Goal: Task Accomplishment & Management: Manage account settings

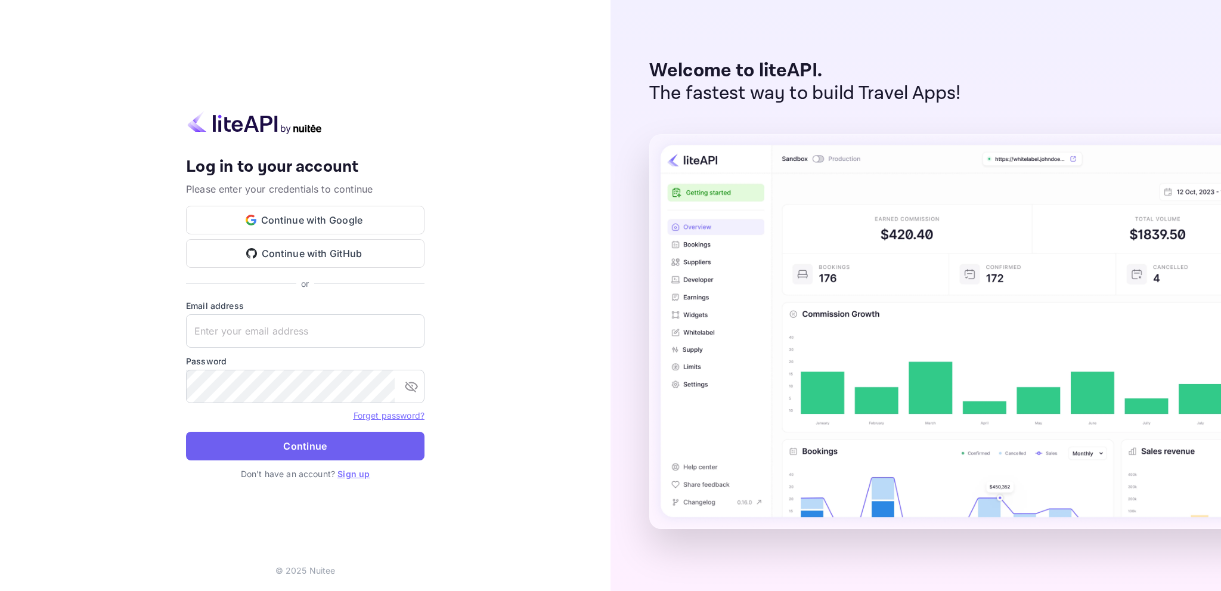
type input "[EMAIL_ADDRESS][DOMAIN_NAME]"
click at [318, 445] on button "Continue" at bounding box center [305, 445] width 238 height 29
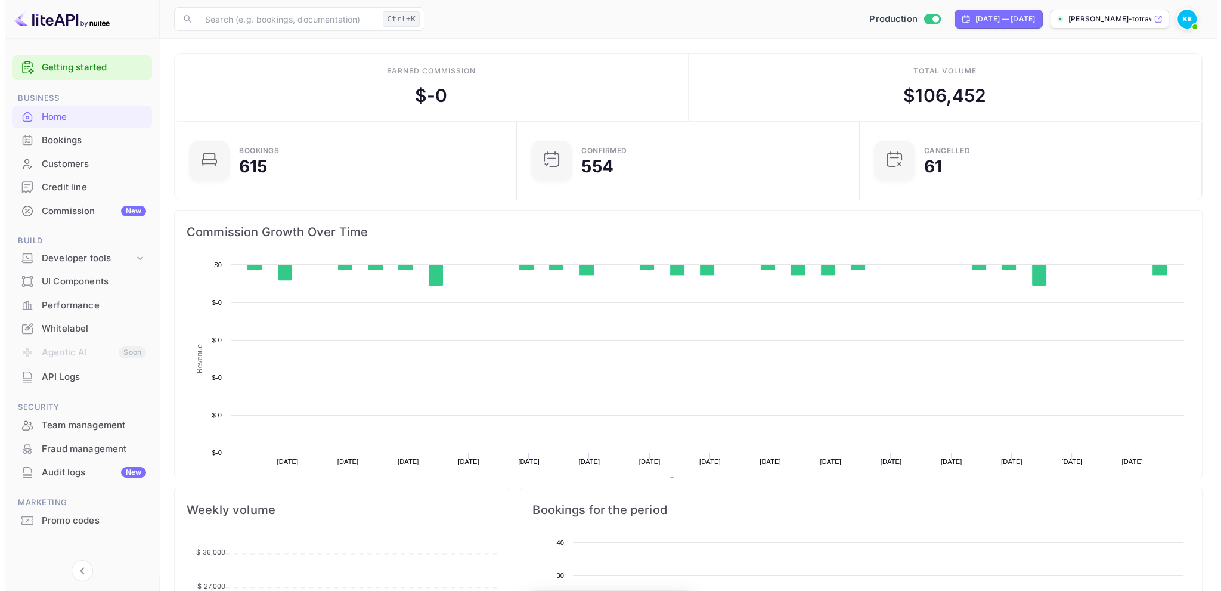
scroll to position [185, 327]
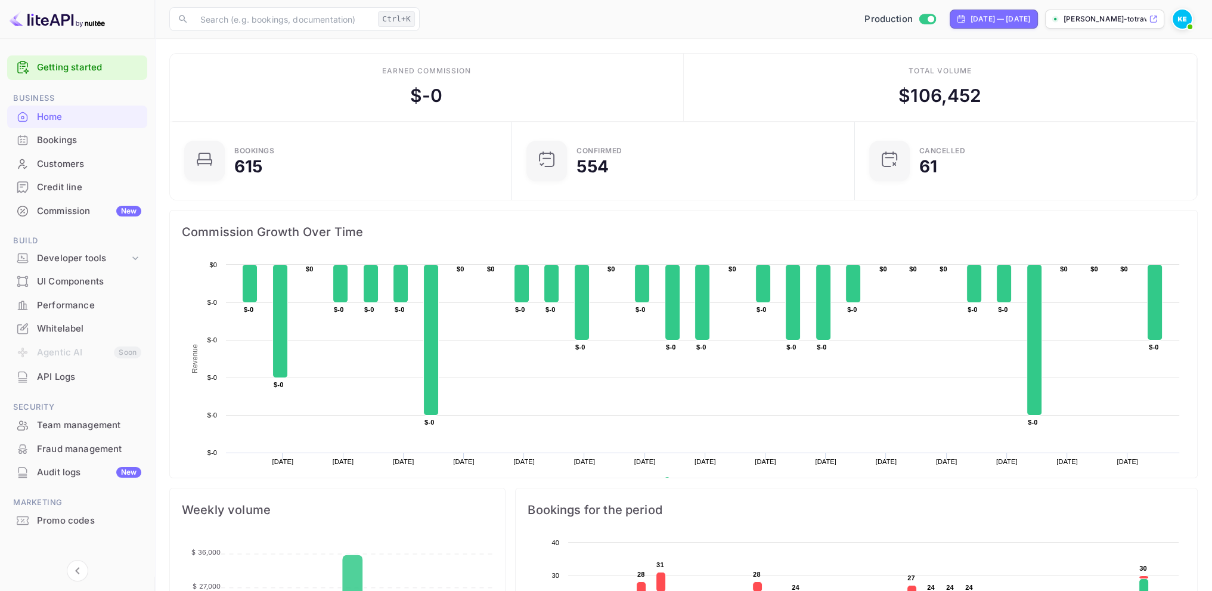
click at [85, 148] on div "Bookings" at bounding box center [77, 140] width 140 height 23
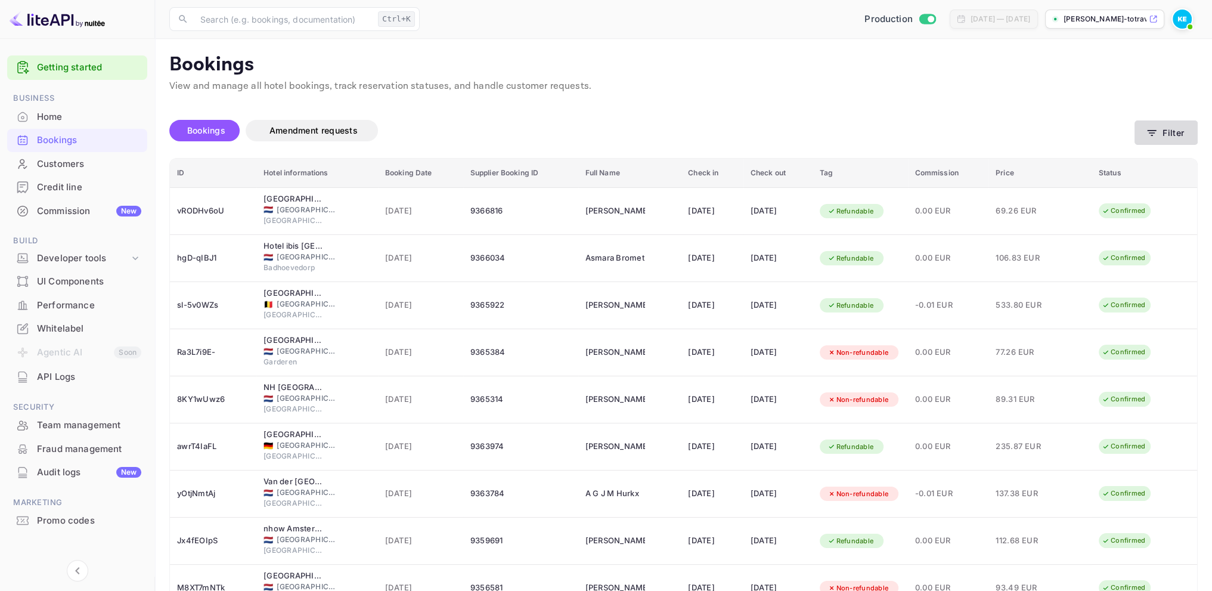
click at [1157, 126] on button "Filter" at bounding box center [1165, 132] width 63 height 24
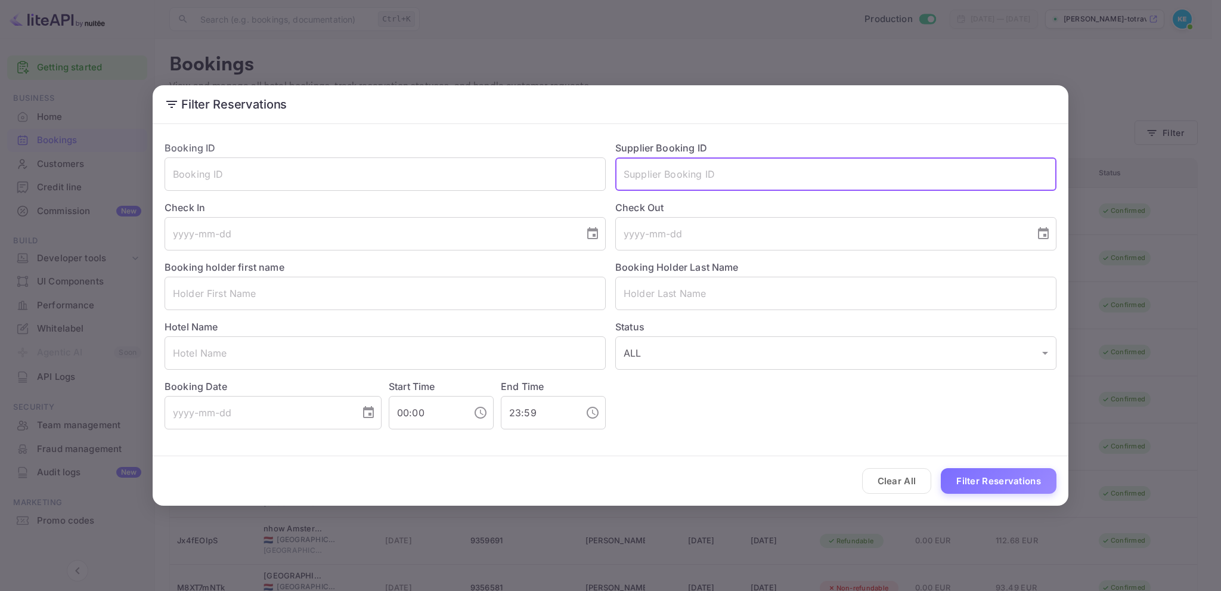
click at [644, 176] on input "text" at bounding box center [835, 173] width 441 height 33
paste input "6018622"
type input "6018622"
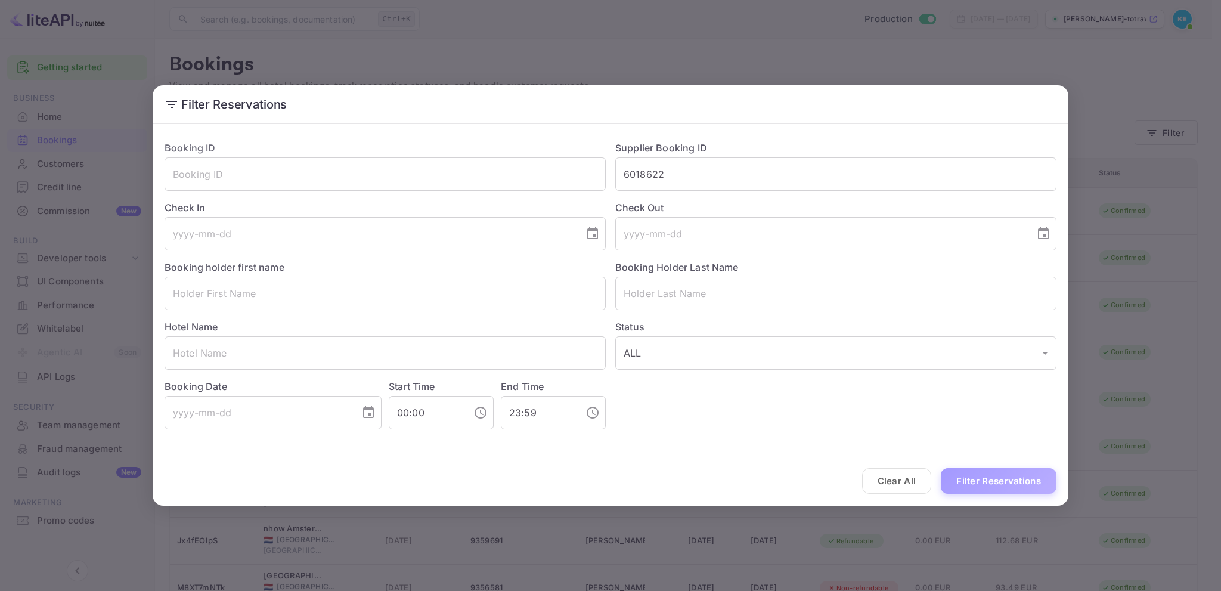
click at [1013, 476] on button "Filter Reservations" at bounding box center [998, 481] width 116 height 26
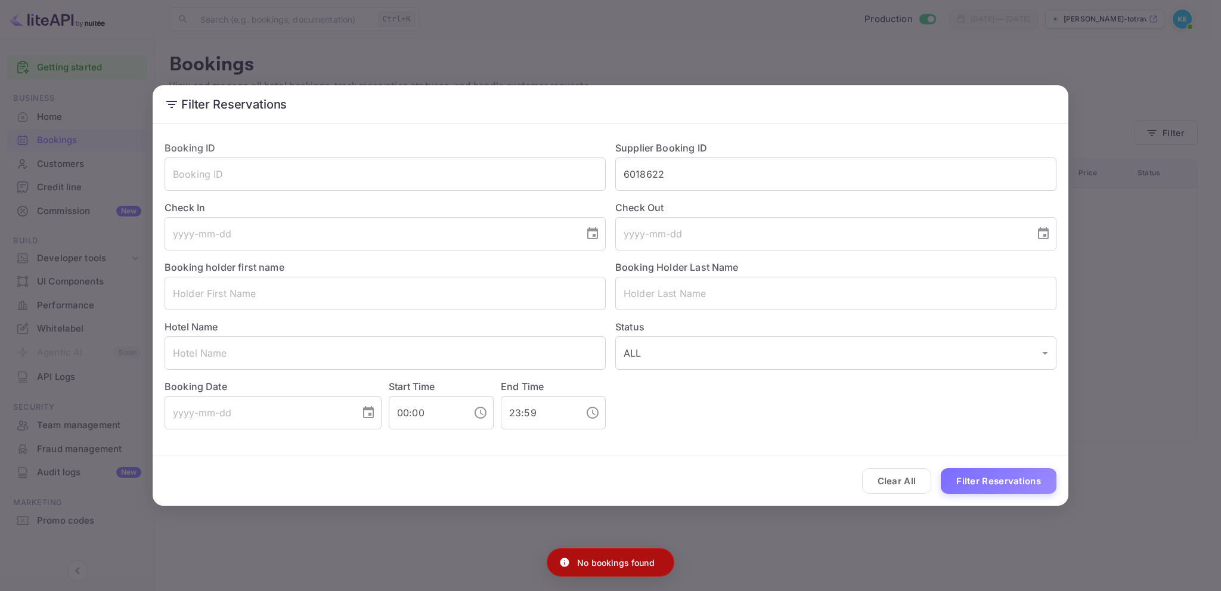
click at [1046, 70] on div "Filter Reservations Booking ID ​ Supplier Booking ID 6018622 ​ Check In ​ Check…" at bounding box center [610, 295] width 1221 height 591
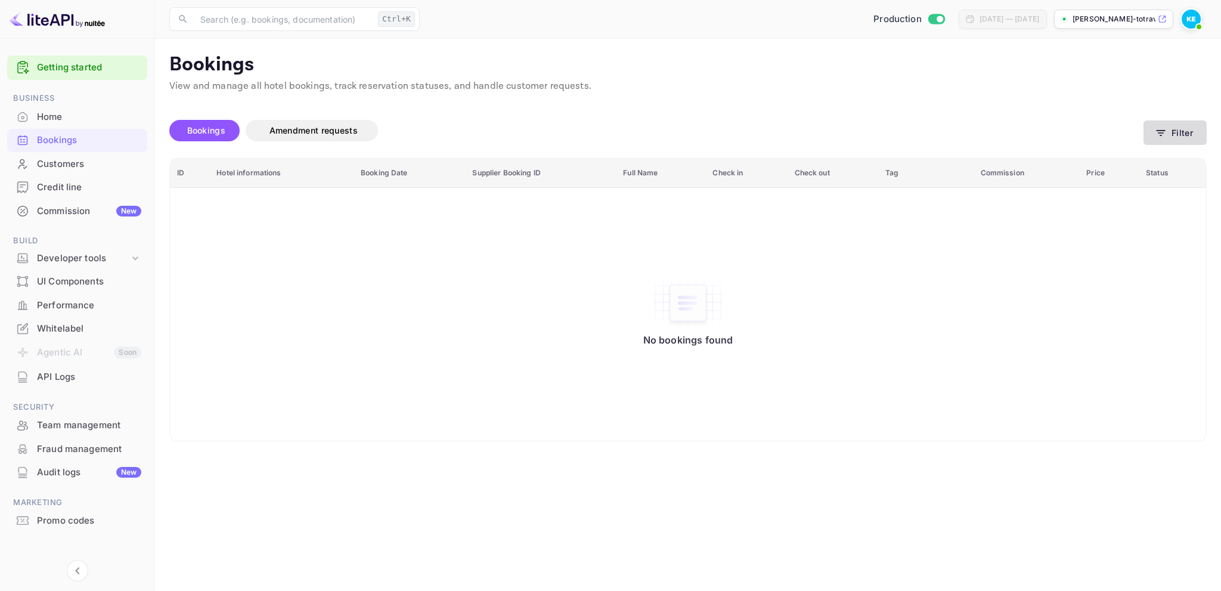
click at [1188, 128] on button "Filter" at bounding box center [1174, 132] width 63 height 24
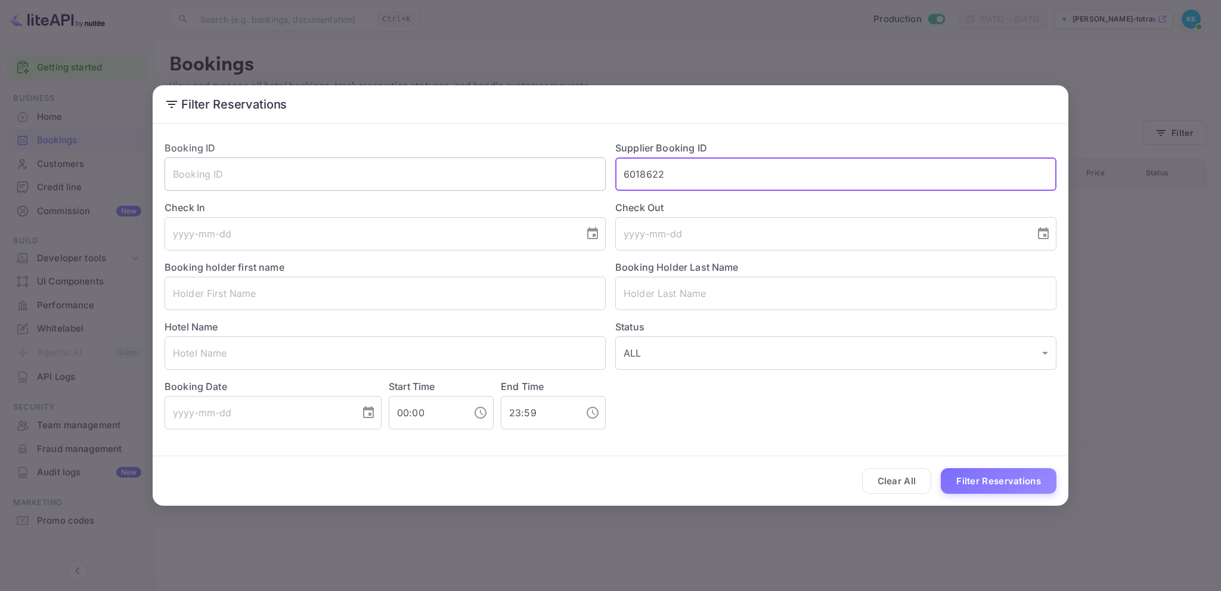
drag, startPoint x: 729, startPoint y: 160, endPoint x: 574, endPoint y: 170, distance: 155.2
click at [583, 170] on div "Booking ID ​ Supplier Booking ID 6018622 ​ Check In ​ Check Out ​ Booking holde…" at bounding box center [605, 280] width 901 height 298
click at [721, 294] on input "text" at bounding box center [835, 293] width 441 height 33
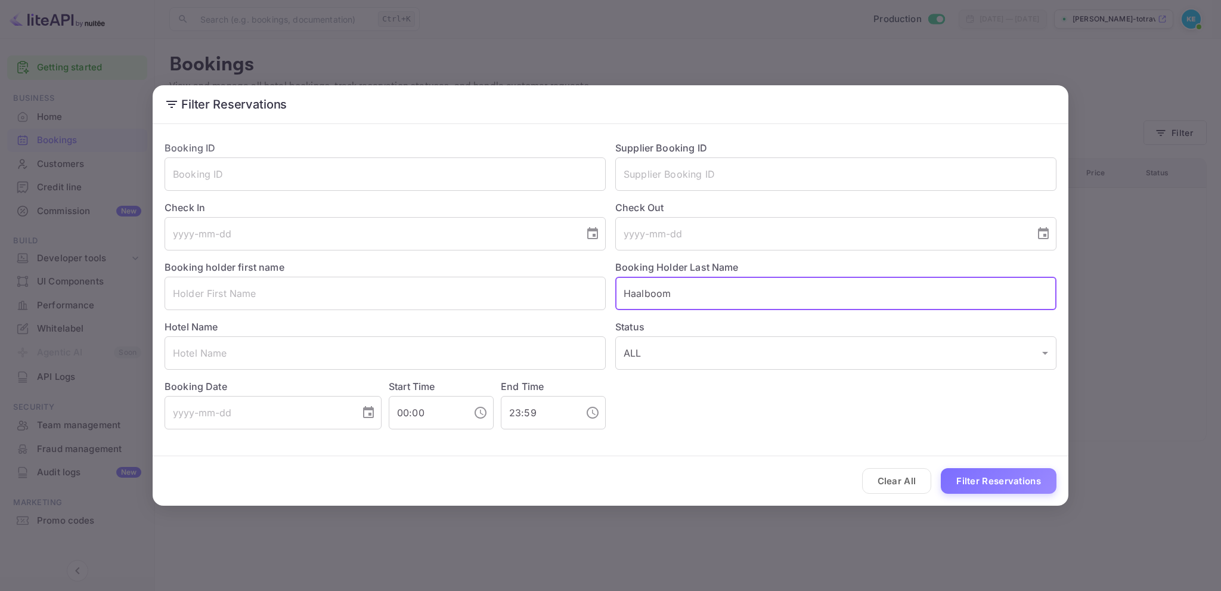
type input "Haalboom"
click at [940, 468] on button "Filter Reservations" at bounding box center [998, 481] width 116 height 26
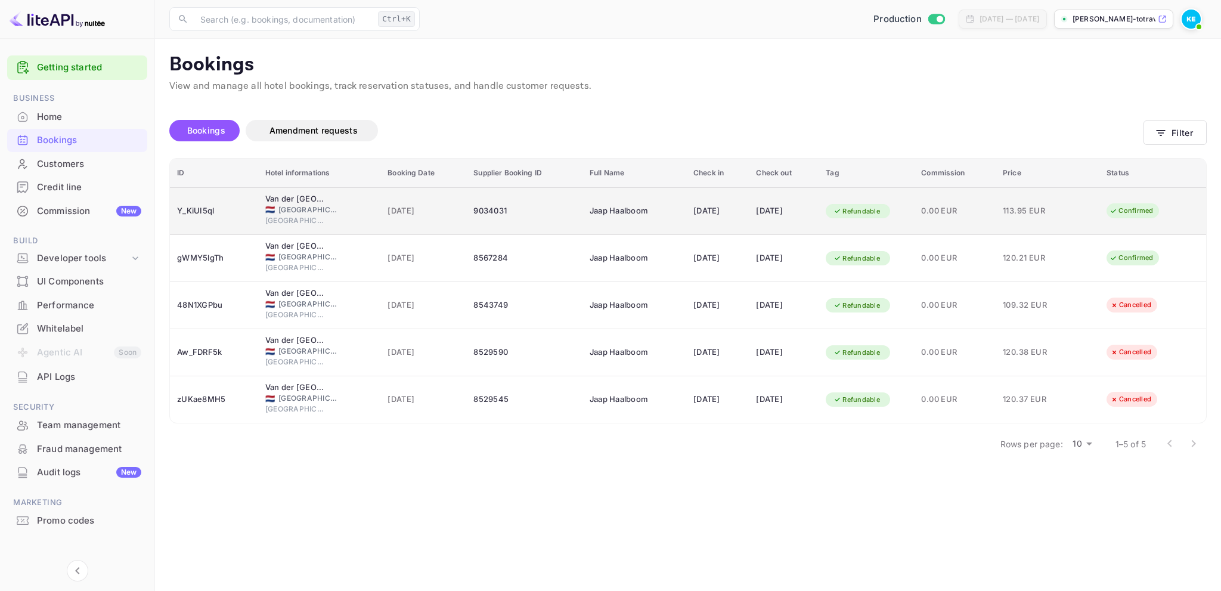
click at [343, 212] on div "🇳🇱 [GEOGRAPHIC_DATA]" at bounding box center [319, 209] width 108 height 11
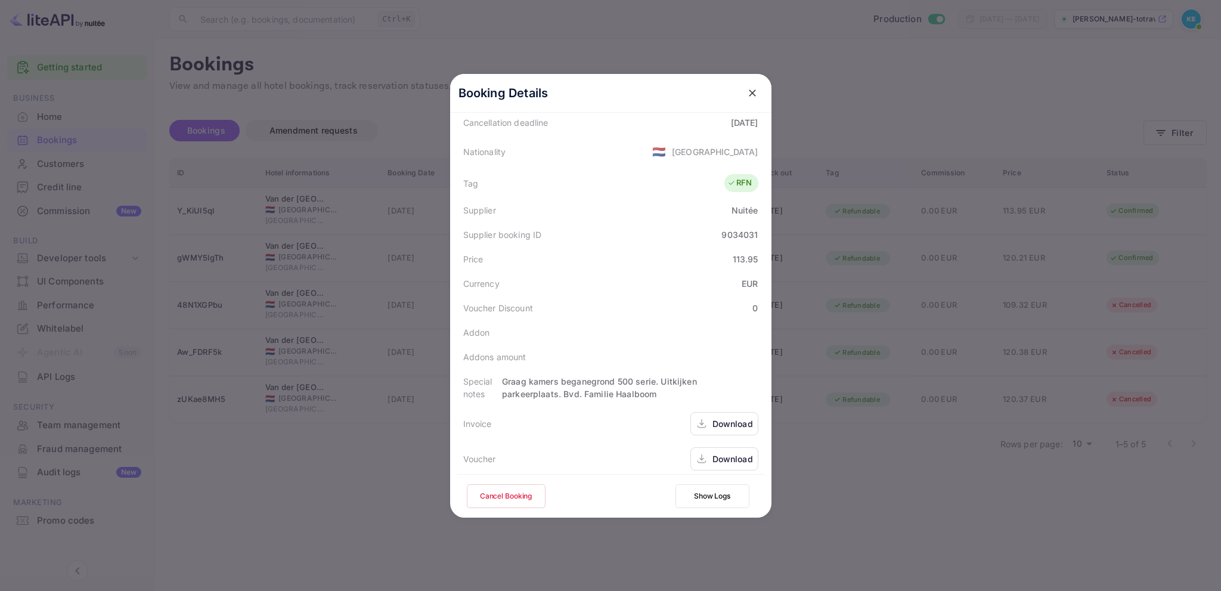
scroll to position [277, 0]
click at [505, 494] on button "Cancel Booking" at bounding box center [506, 496] width 79 height 24
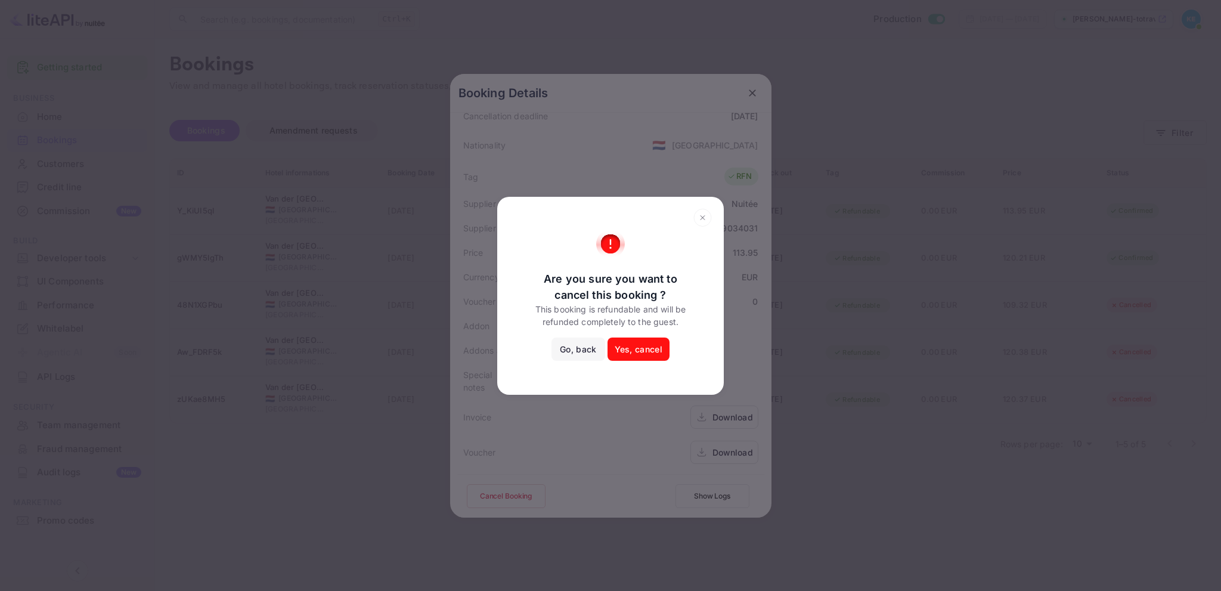
click at [638, 345] on button "Yes, cancel" at bounding box center [638, 349] width 62 height 24
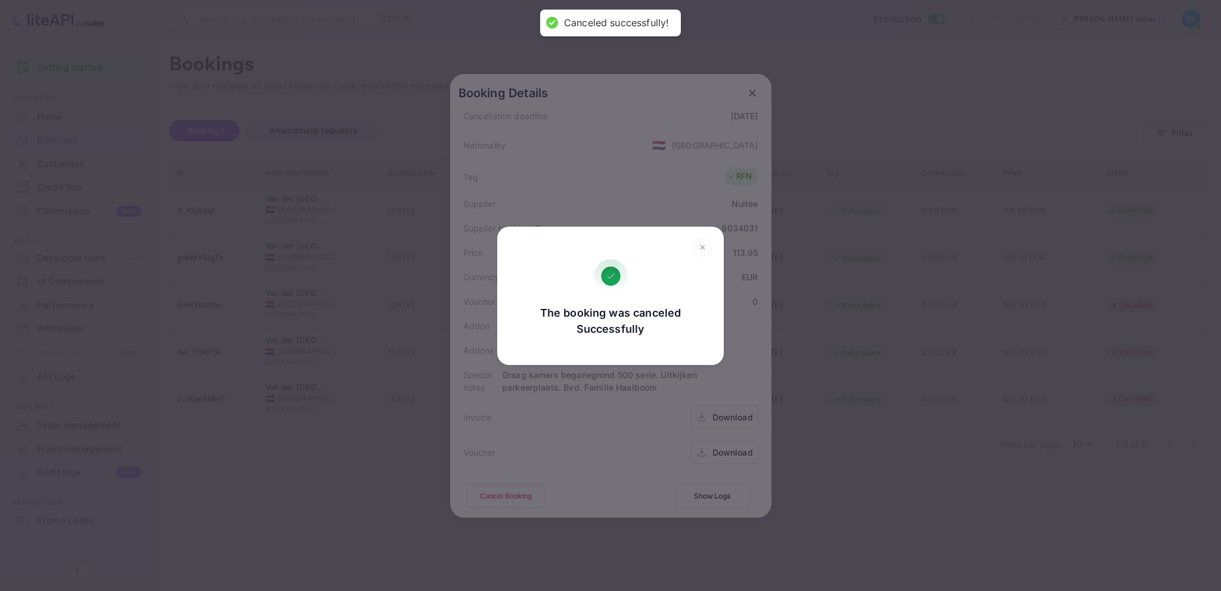
click at [703, 247] on icon at bounding box center [702, 247] width 18 height 18
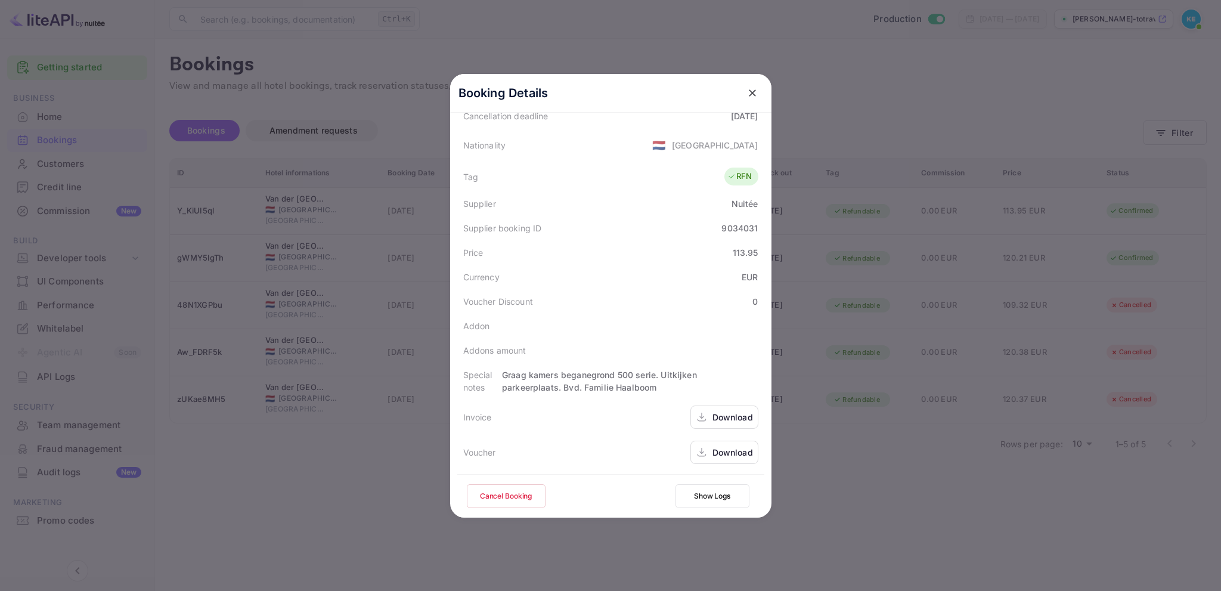
click at [744, 99] on button "close" at bounding box center [751, 92] width 21 height 21
